Goal: Navigation & Orientation: Go to known website

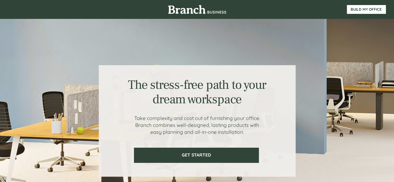
click at [388, 150] on div at bounding box center [197, 121] width 394 height 204
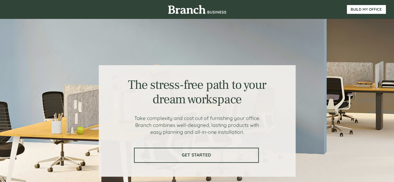
click at [207, 154] on span "GET STARTED" at bounding box center [197, 154] width 124 height 5
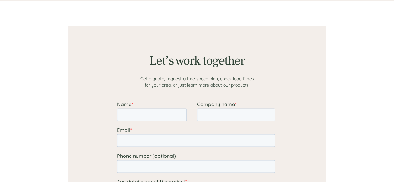
scroll to position [489, 0]
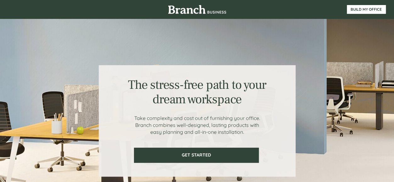
click at [194, 15] on div at bounding box center [198, 9] width 378 height 19
click at [370, 128] on div at bounding box center [198, 121] width 378 height 204
